Goal: Information Seeking & Learning: Learn about a topic

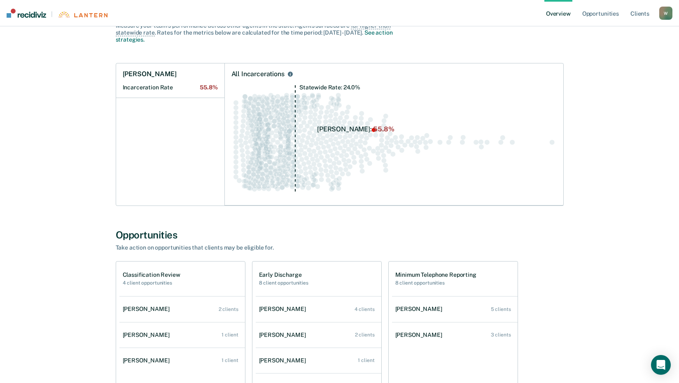
scroll to position [123, 0]
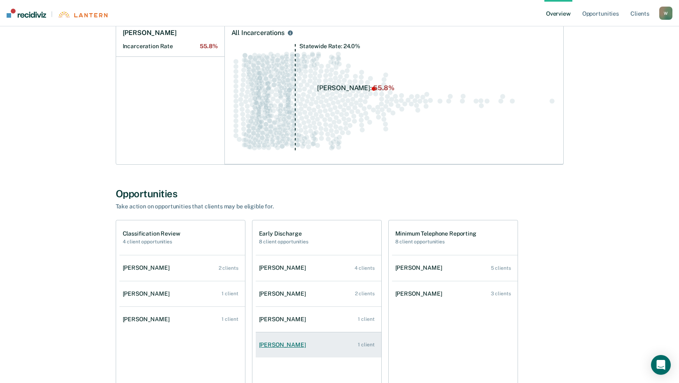
click at [298, 345] on div "[PERSON_NAME]" at bounding box center [284, 344] width 50 height 7
